Goal: Information Seeking & Learning: Learn about a topic

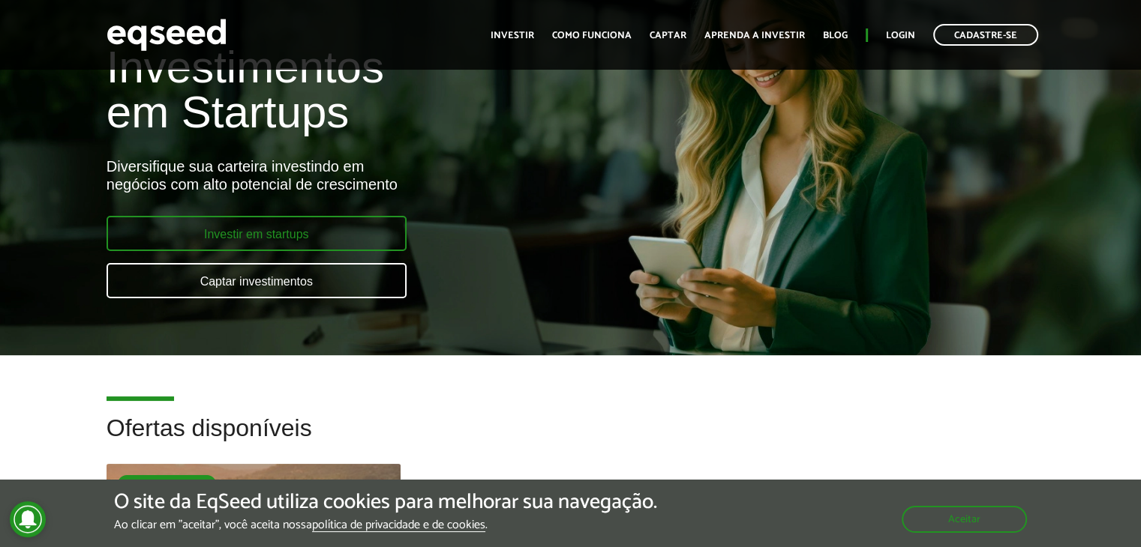
click at [178, 218] on link "Investir em startups" at bounding box center [256, 233] width 300 height 35
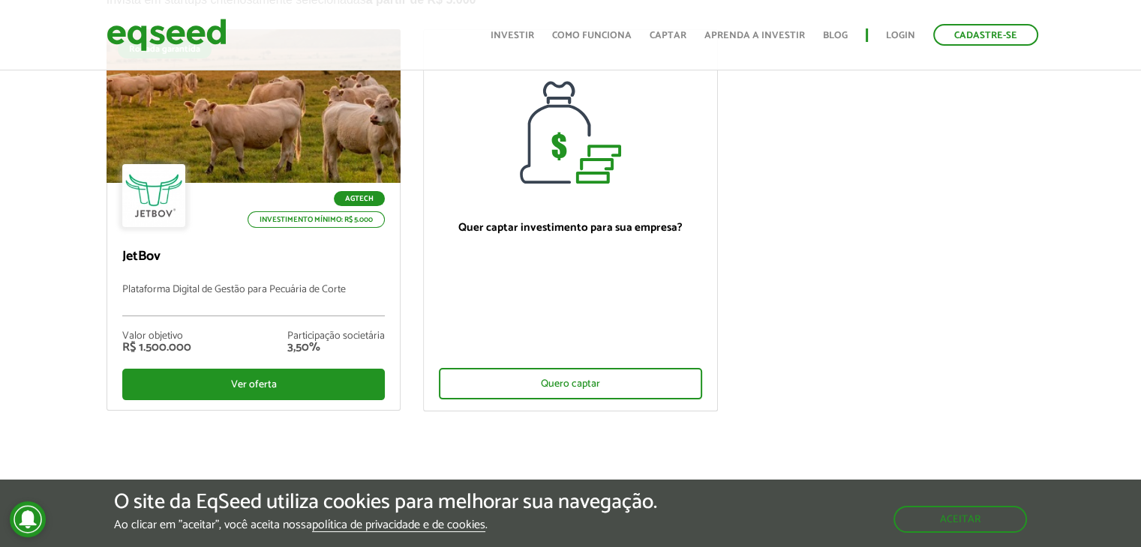
scroll to position [75, 0]
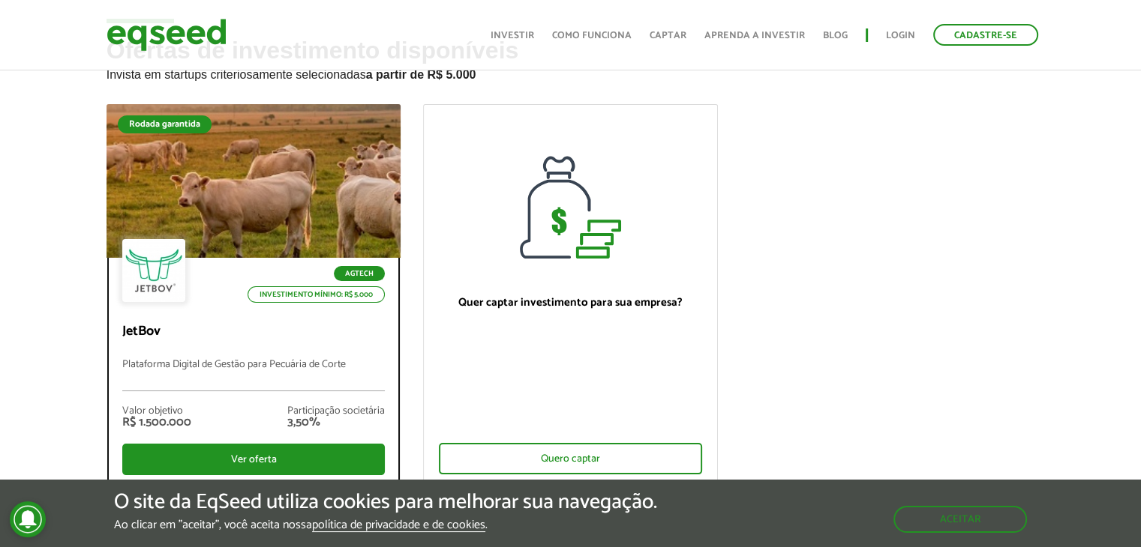
click at [288, 365] on p "Plataforma Digital de Gestão para Pecuária de Corte" at bounding box center [253, 375] width 263 height 32
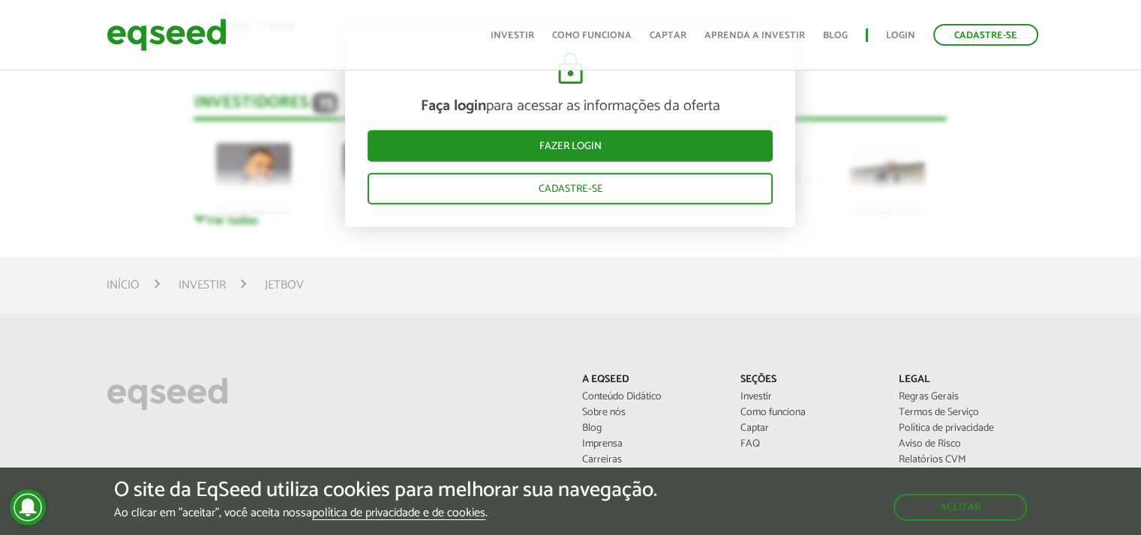
scroll to position [4200, 0]
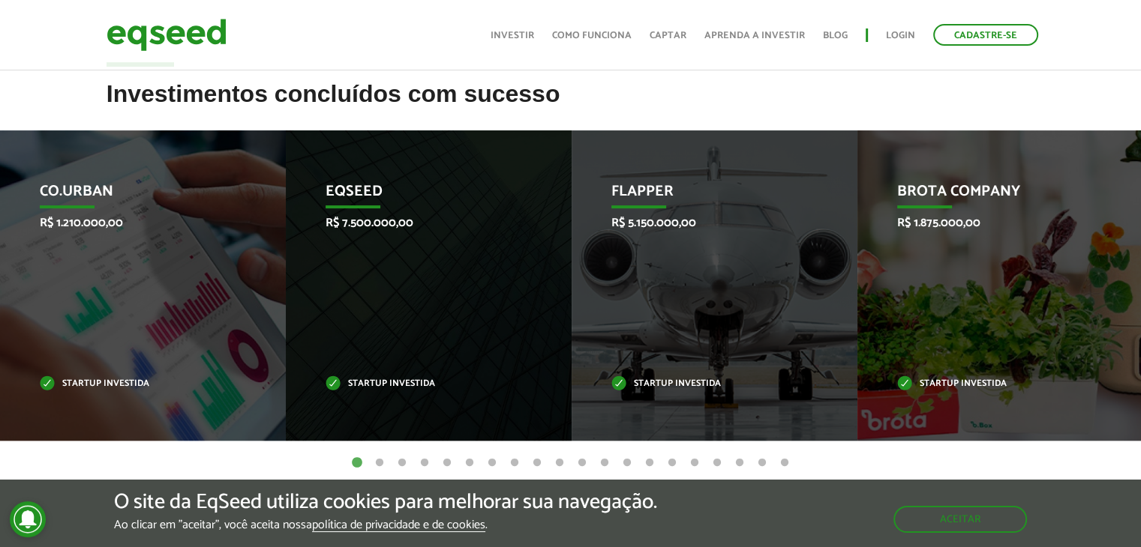
scroll to position [600, 0]
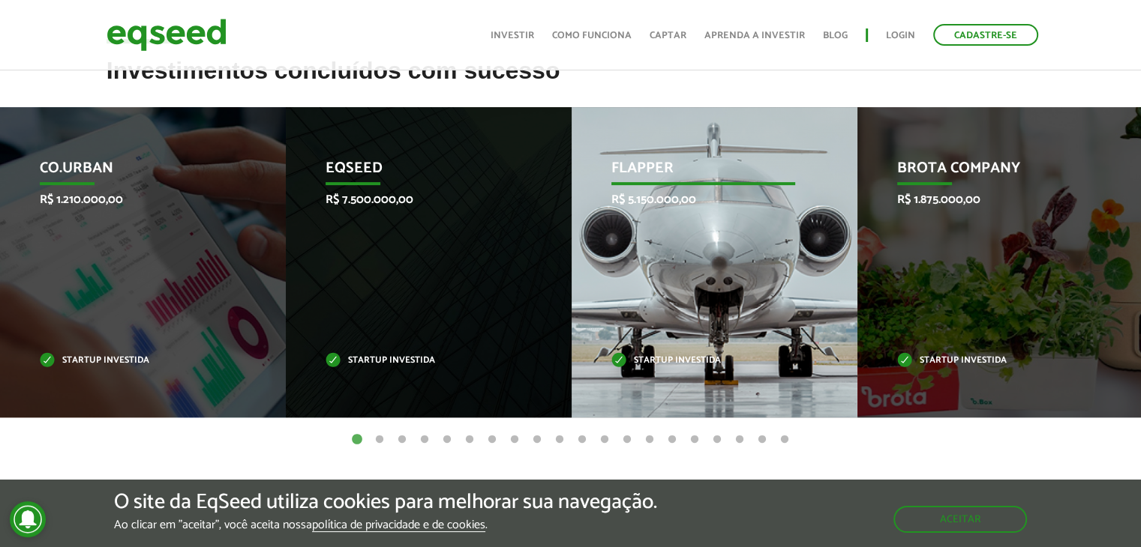
click at [633, 171] on p "Flapper" at bounding box center [703, 172] width 184 height 25
click at [703, 221] on div "Flapper R$ 5.150.000,00 Startup investida" at bounding box center [702, 262] width 263 height 310
drag, startPoint x: 644, startPoint y: 352, endPoint x: 644, endPoint y: 339, distance: 12.7
click at [644, 350] on div "Flapper R$ 5.150.000,00 Startup investida" at bounding box center [702, 262] width 263 height 310
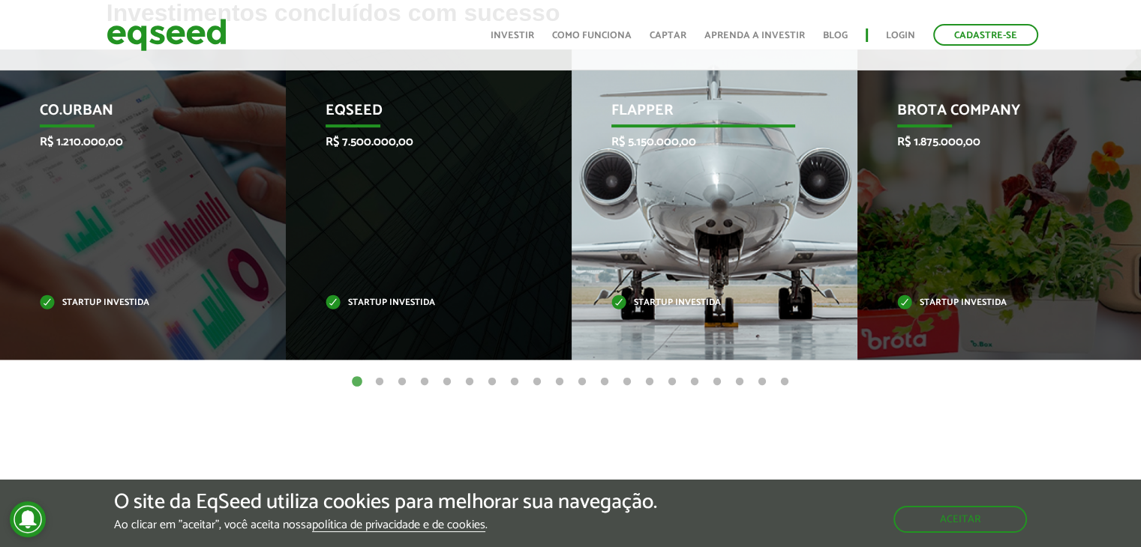
scroll to position [675, 0]
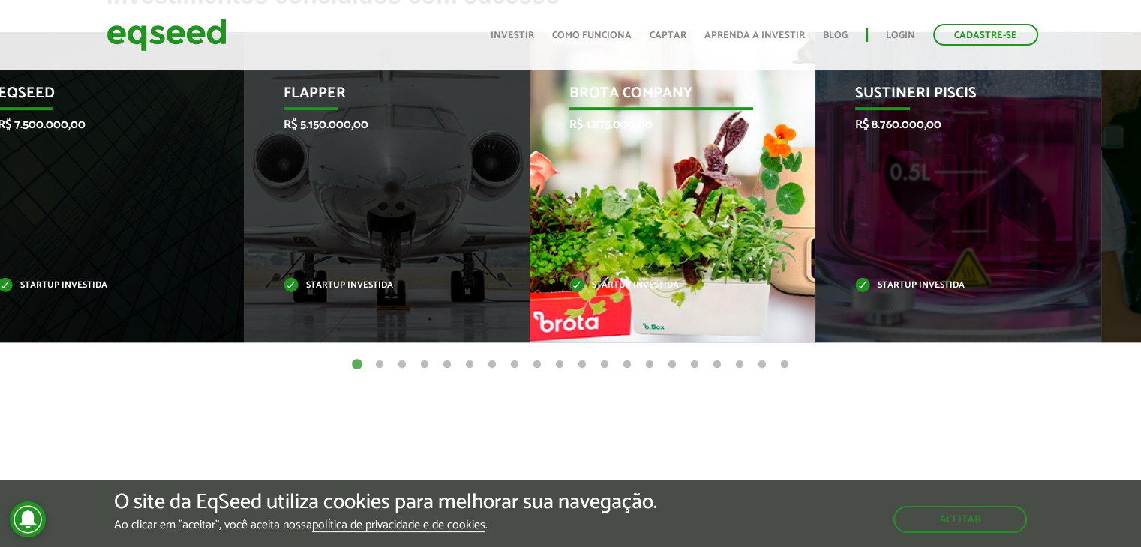
drag, startPoint x: 930, startPoint y: 244, endPoint x: 336, endPoint y: 223, distance: 594.4
click at [529, 223] on div "Brota Company R$ 1.875.000,00 Startup investida" at bounding box center [660, 187] width 263 height 310
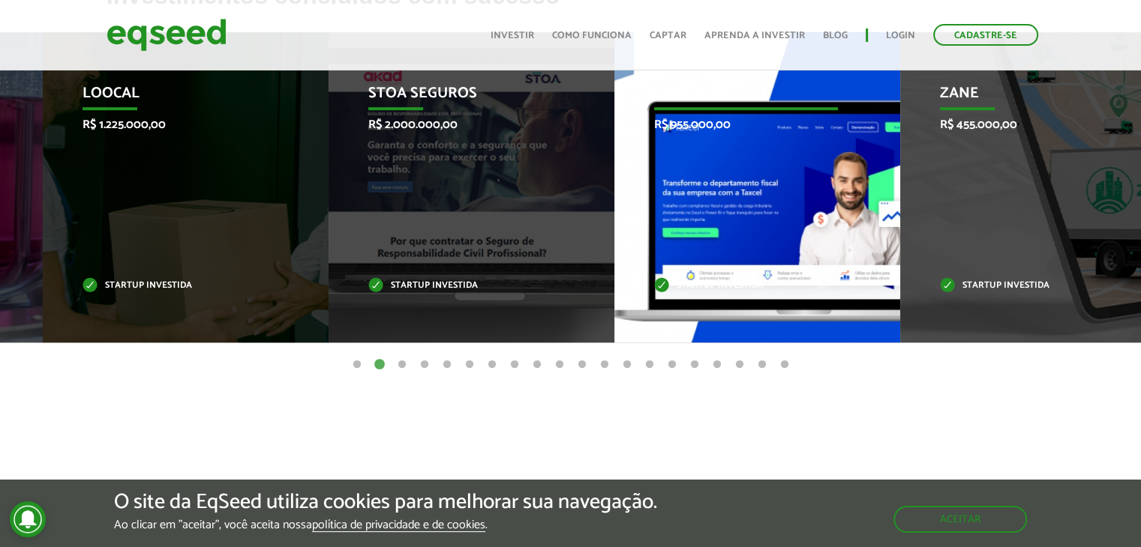
drag, startPoint x: 916, startPoint y: 231, endPoint x: 300, endPoint y: 229, distance: 616.5
click at [614, 229] on div "Taxcel R$ 955.000,00 Startup investida" at bounding box center [745, 187] width 263 height 310
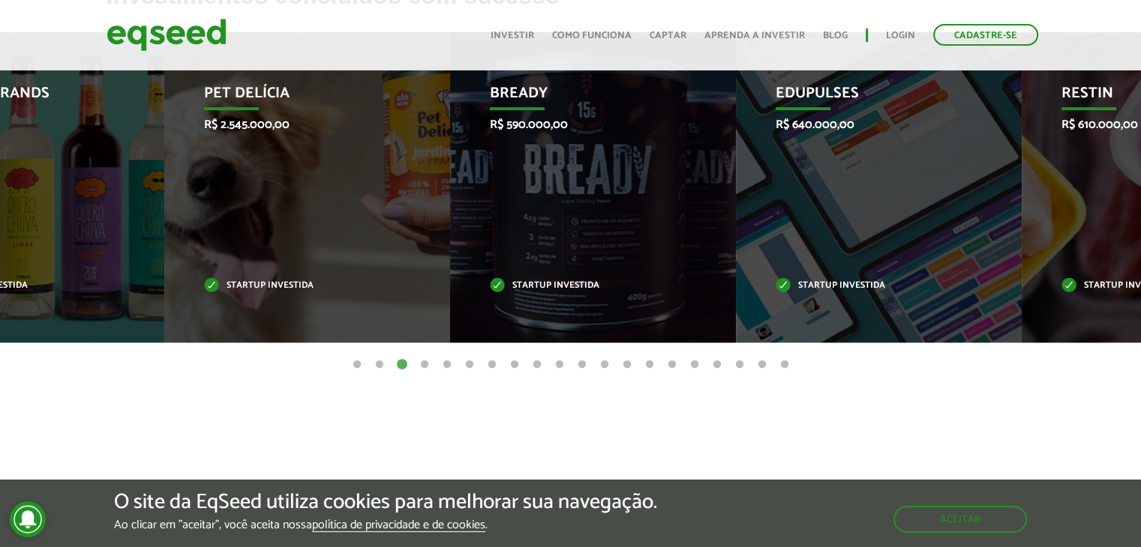
drag, startPoint x: 857, startPoint y: 214, endPoint x: 0, endPoint y: 178, distance: 858.0
click at [450, 178] on div "Bready R$ 590.000,00 Startup investida" at bounding box center [581, 187] width 263 height 310
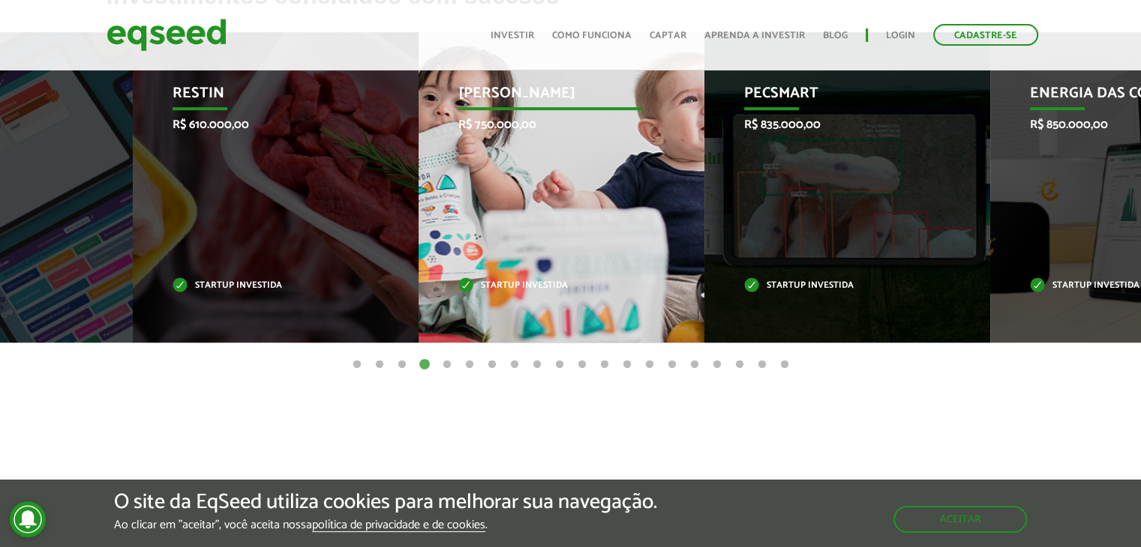
drag, startPoint x: 725, startPoint y: 207, endPoint x: 223, endPoint y: 210, distance: 501.8
click at [418, 210] on div "Jornada Mima R$ 750.000,00 Startup investida" at bounding box center [549, 187] width 263 height 310
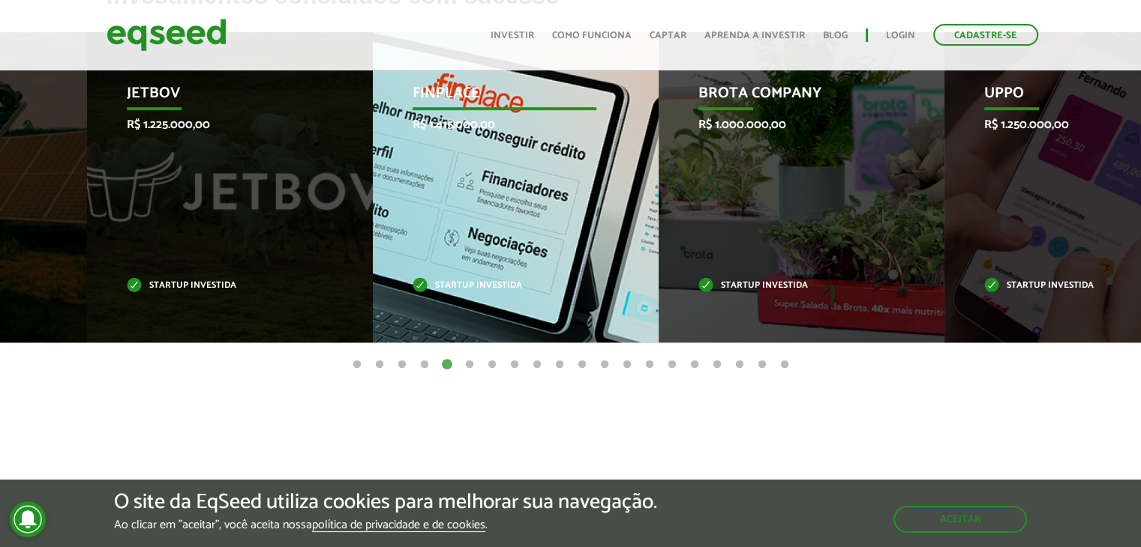
drag, startPoint x: 953, startPoint y: 253, endPoint x: 222, endPoint y: 211, distance: 732.4
click at [373, 211] on div "Finplace R$ 1.415.000,00 Startup investida" at bounding box center [504, 187] width 263 height 310
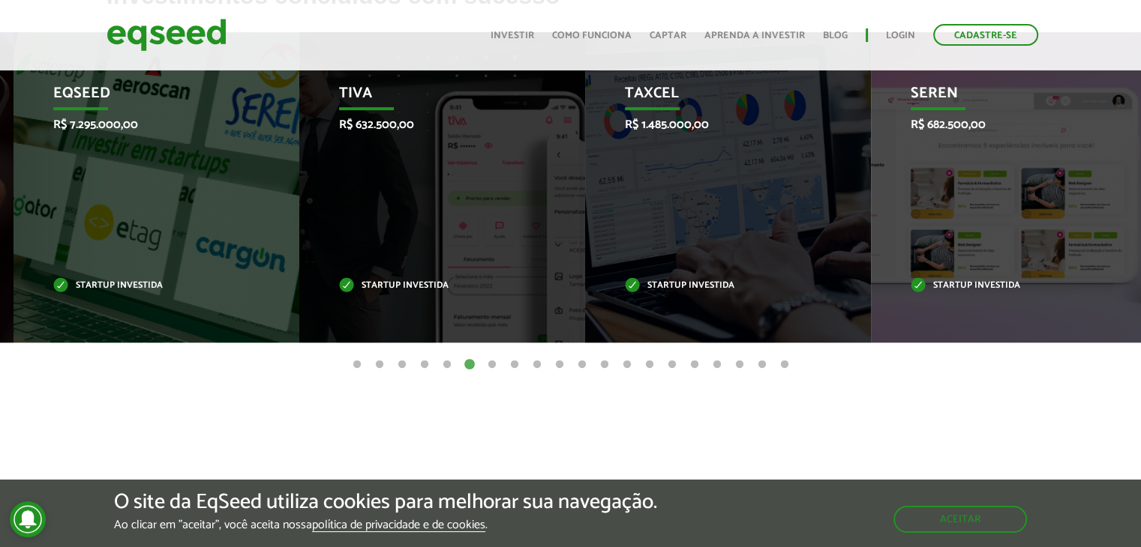
drag, startPoint x: 726, startPoint y: 230, endPoint x: 207, endPoint y: 217, distance: 519.1
click at [299, 220] on div "Tiva R$ 632.500,00 Startup investida" at bounding box center [430, 187] width 263 height 310
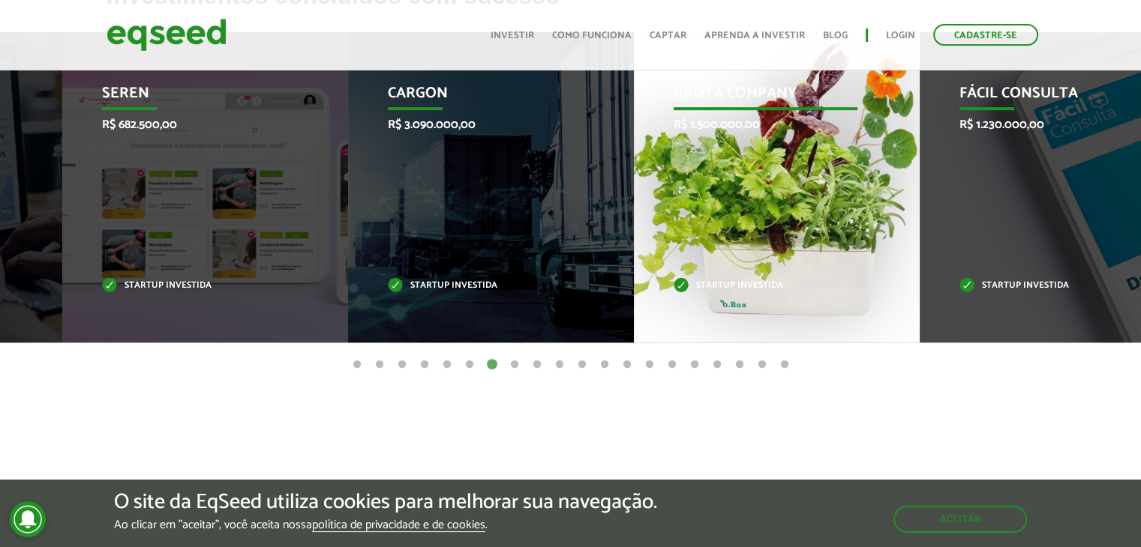
drag, startPoint x: 862, startPoint y: 241, endPoint x: 93, endPoint y: 236, distance: 769.5
click at [634, 235] on div "Brota Company R$ 1.500.000,00 Startup investida" at bounding box center [765, 187] width 263 height 310
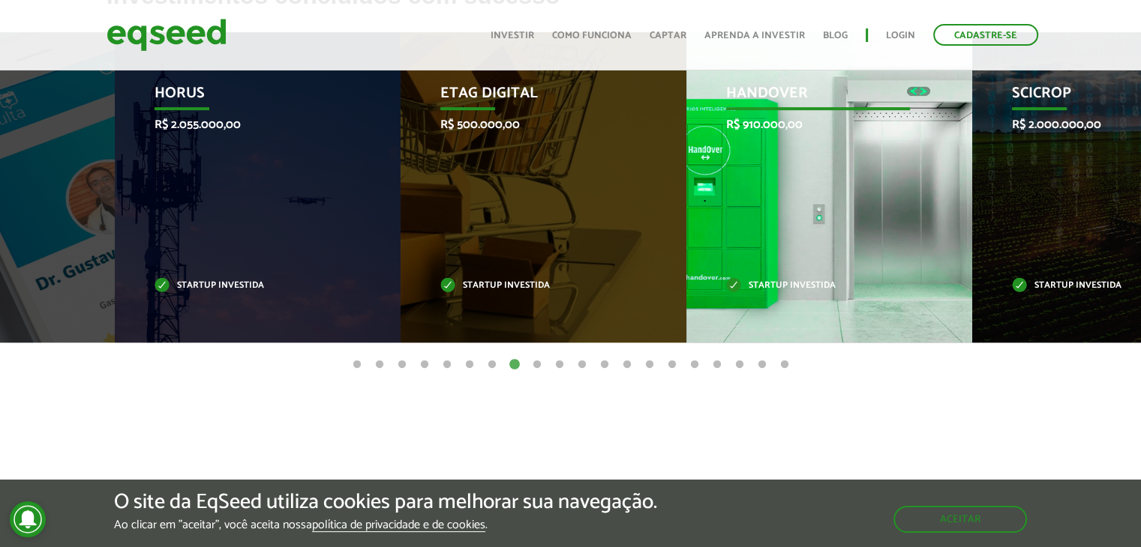
drag, startPoint x: 993, startPoint y: 248, endPoint x: 504, endPoint y: 267, distance: 489.4
click at [686, 267] on div "HandOver R$ 910.000,00 Startup investida" at bounding box center [817, 187] width 263 height 310
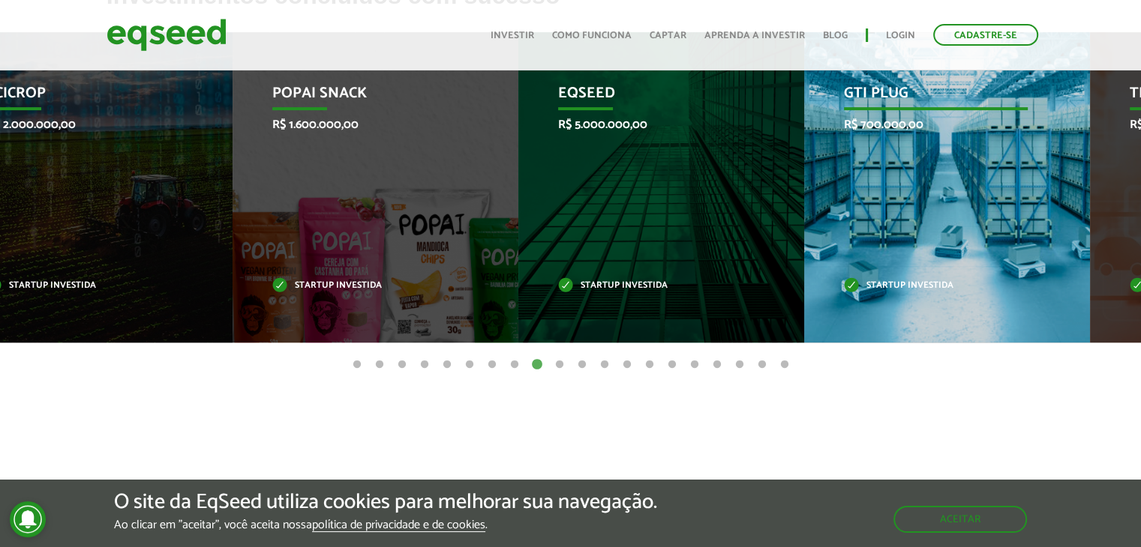
drag, startPoint x: 908, startPoint y: 286, endPoint x: 64, endPoint y: 214, distance: 846.8
click at [804, 214] on div "GTI PLUG R$ 700.000,00 Startup investida" at bounding box center [935, 187] width 263 height 310
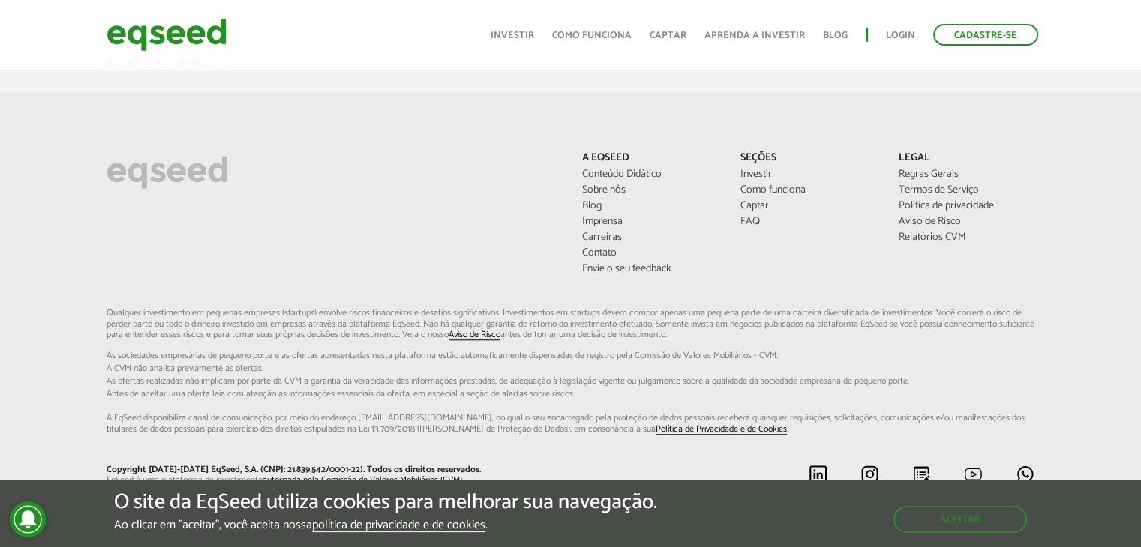
scroll to position [1195, 0]
